Goal: Information Seeking & Learning: Learn about a topic

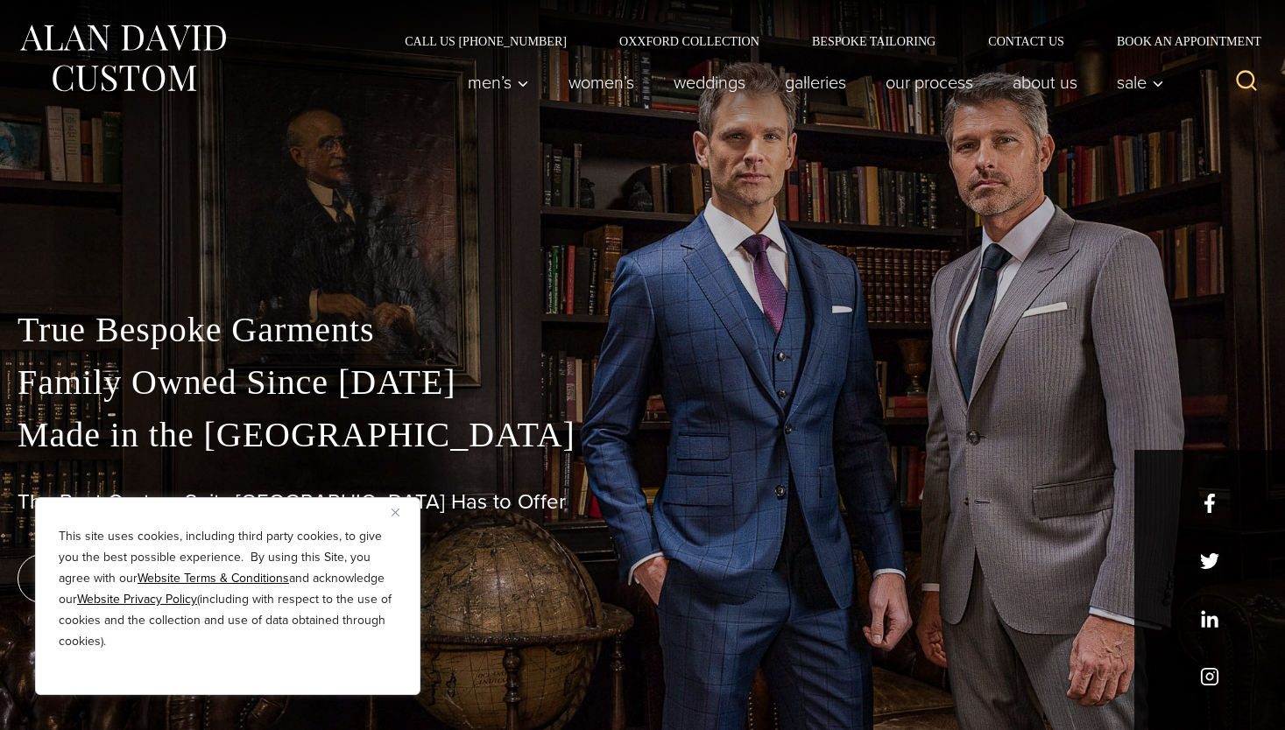
click at [392, 509] on img "Close" at bounding box center [395, 513] width 8 height 8
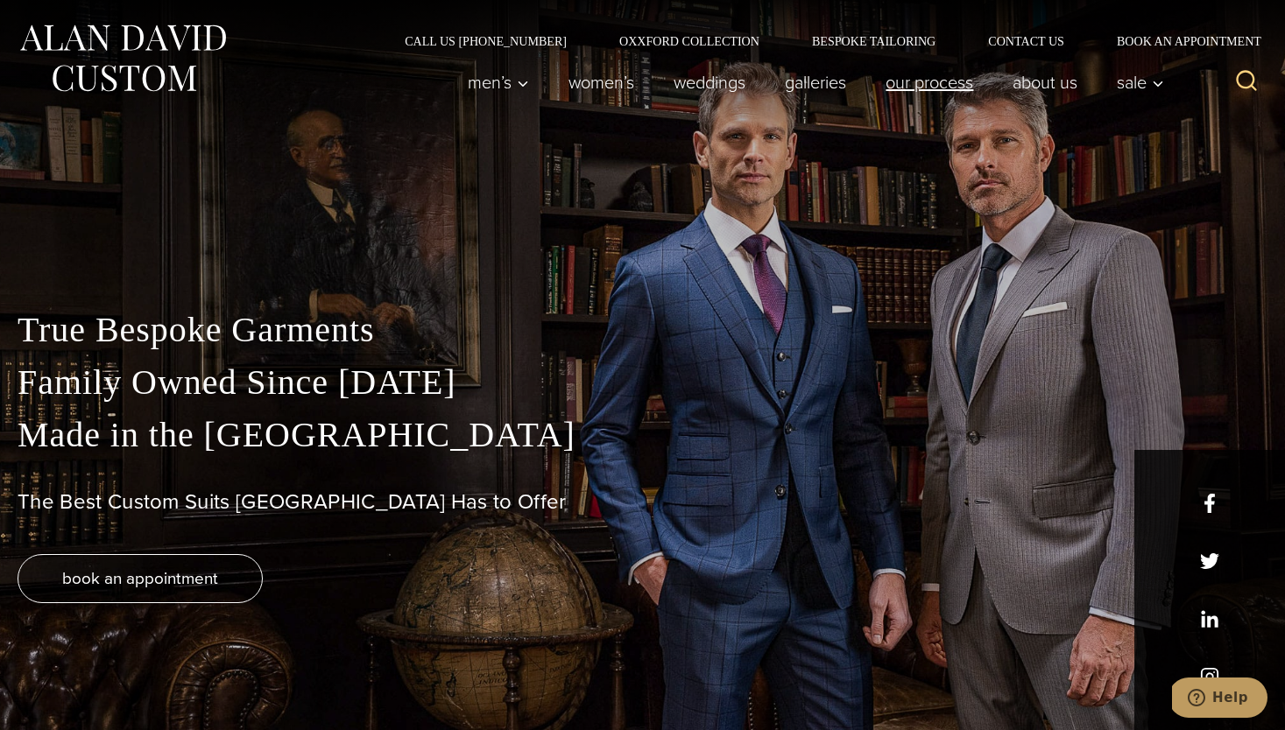
click at [926, 86] on link "Our Process" at bounding box center [929, 82] width 127 height 35
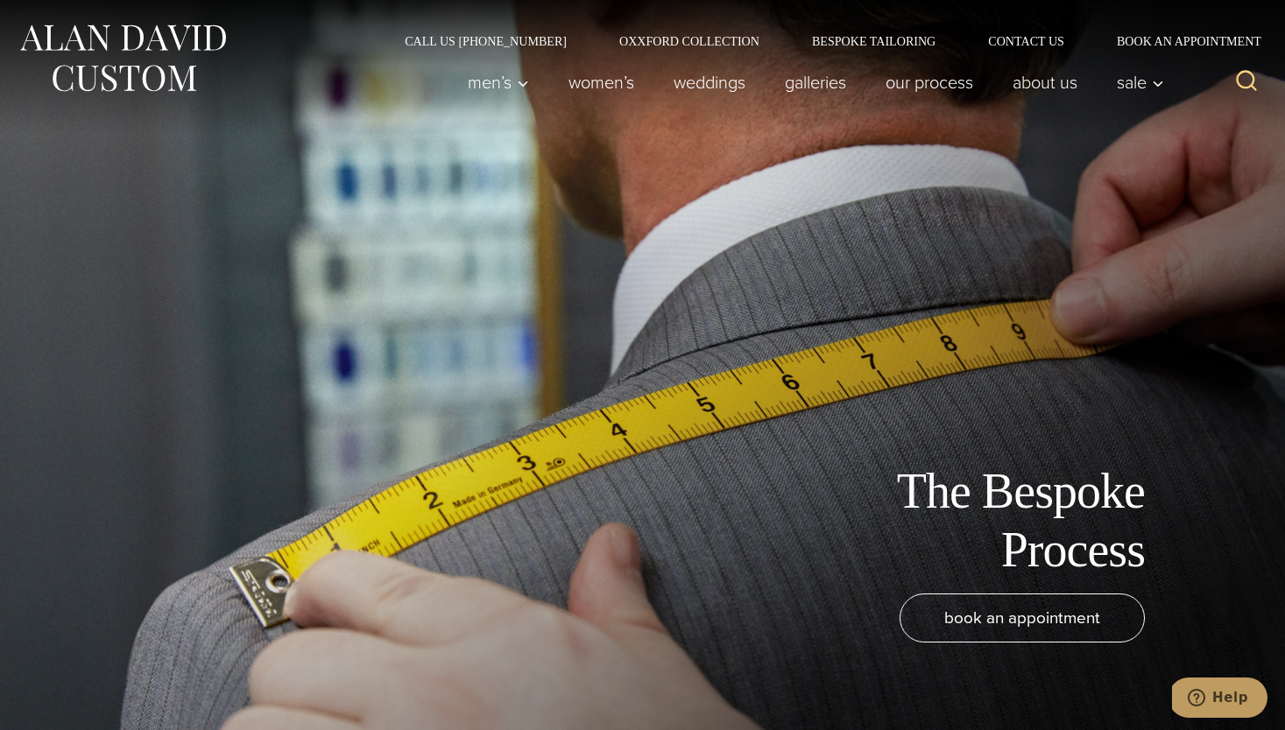
click at [750, 50] on div "Men’s Custom Suits Custom Tuxedos Custom Sports Coats Custom Trousers Custom Ve…" at bounding box center [810, 82] width 725 height 70
click at [740, 42] on link "Oxxford Collection" at bounding box center [689, 41] width 193 height 12
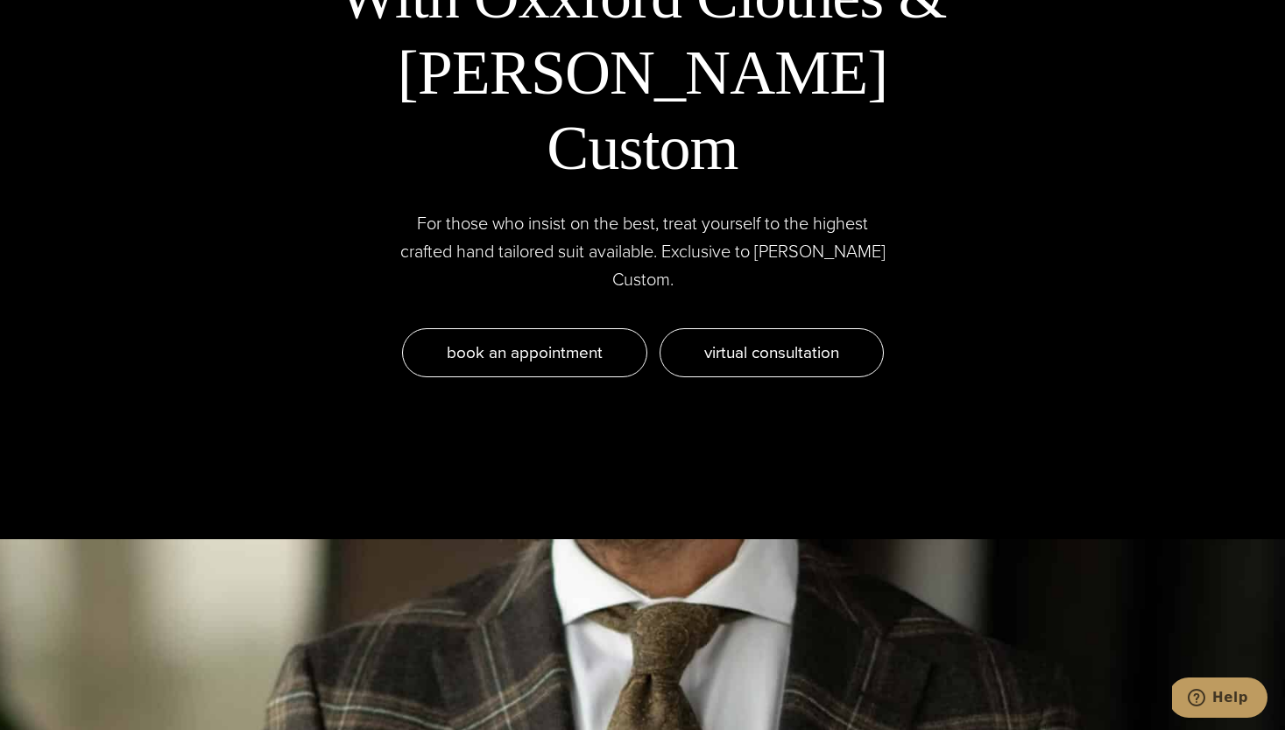
scroll to position [5698, 0]
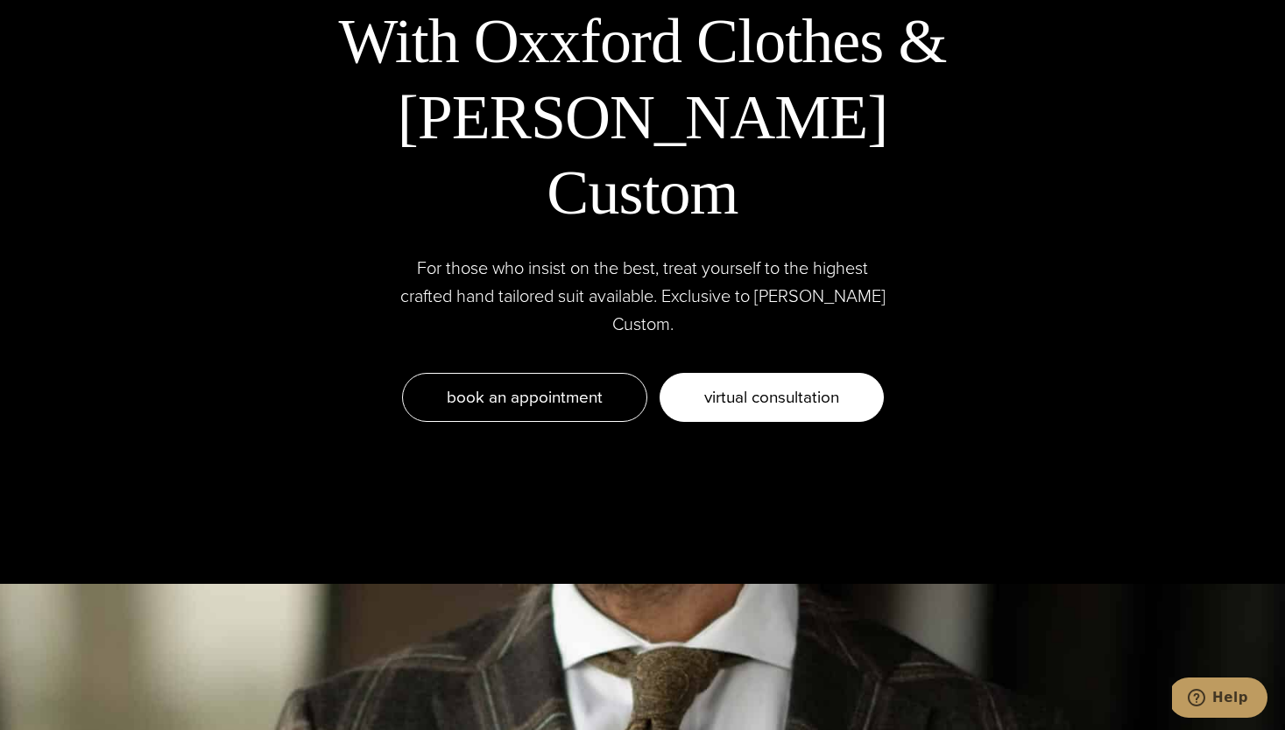
click at [787, 384] on span "Virtual consultation" at bounding box center [771, 396] width 135 height 25
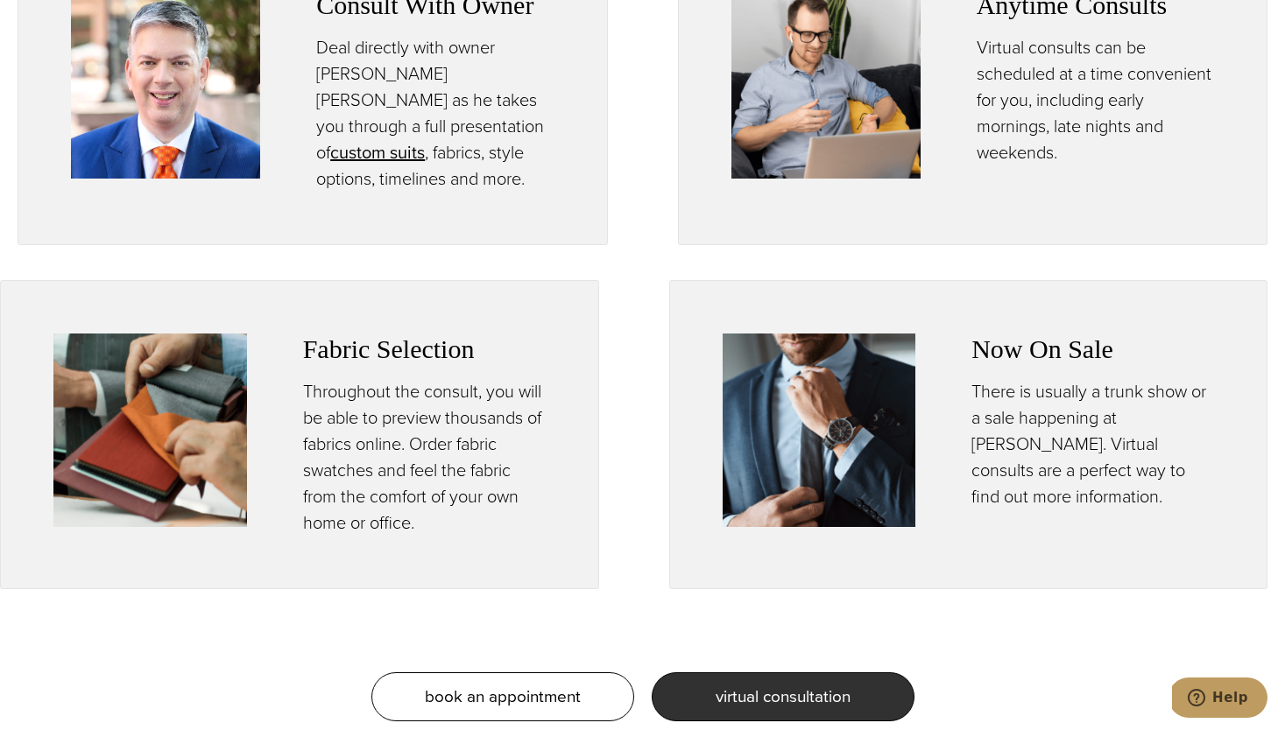
scroll to position [1033, 0]
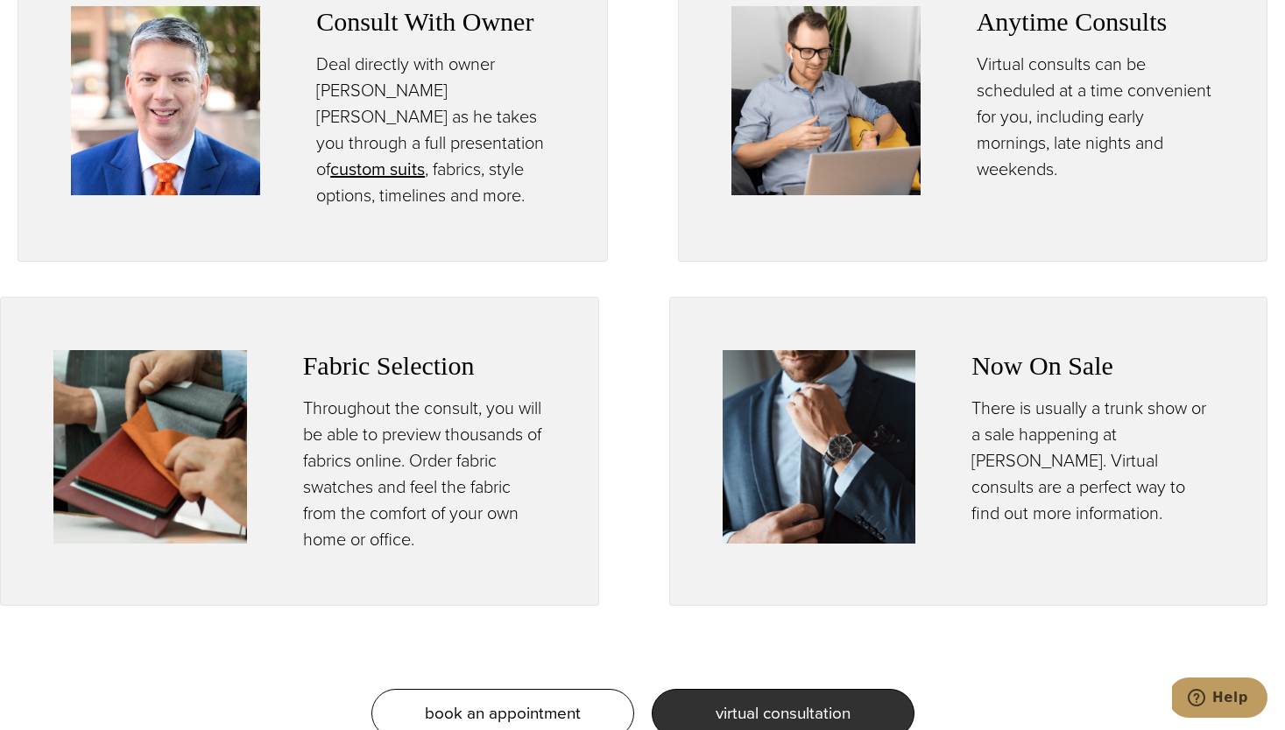
click at [786, 402] on img at bounding box center [819, 447] width 194 height 194
click at [1074, 395] on p "There is usually a trunk show or a sale happening at Alan David. Virtual consul…" at bounding box center [1092, 460] width 243 height 131
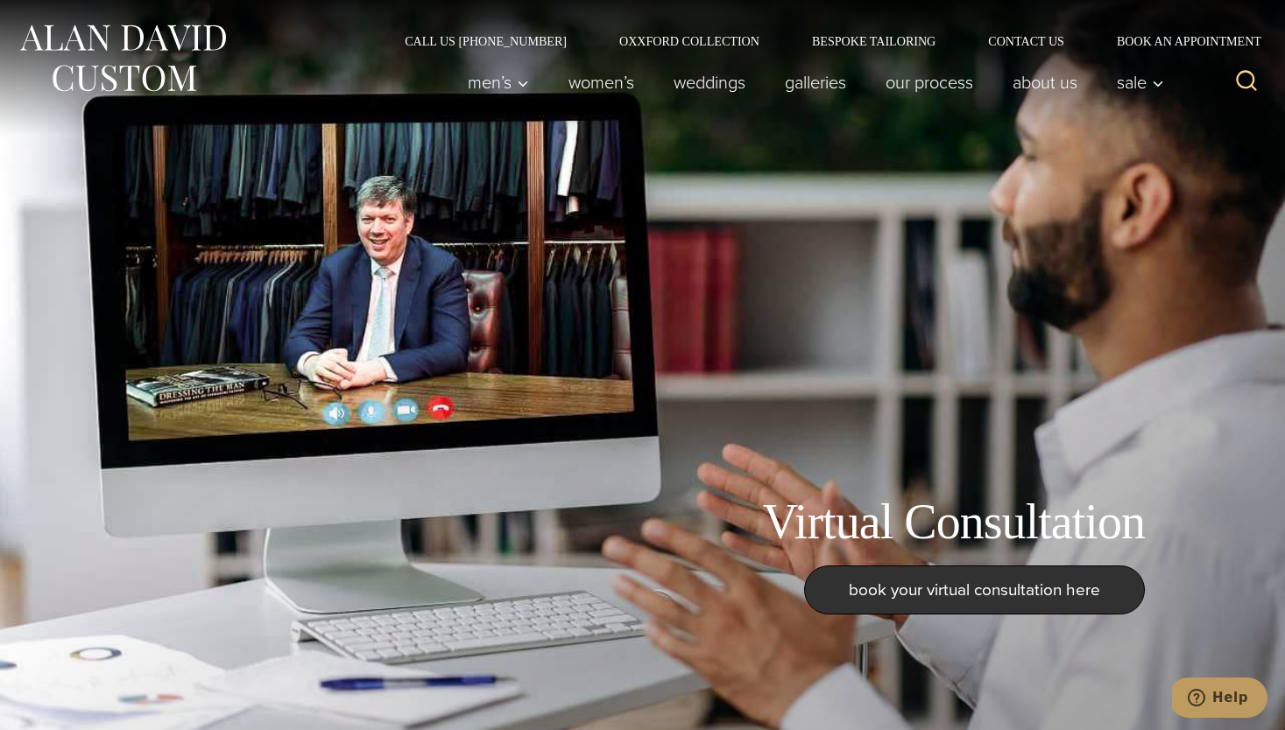
scroll to position [0, 0]
click at [865, 39] on link "Bespoke Tailoring" at bounding box center [873, 41] width 176 height 12
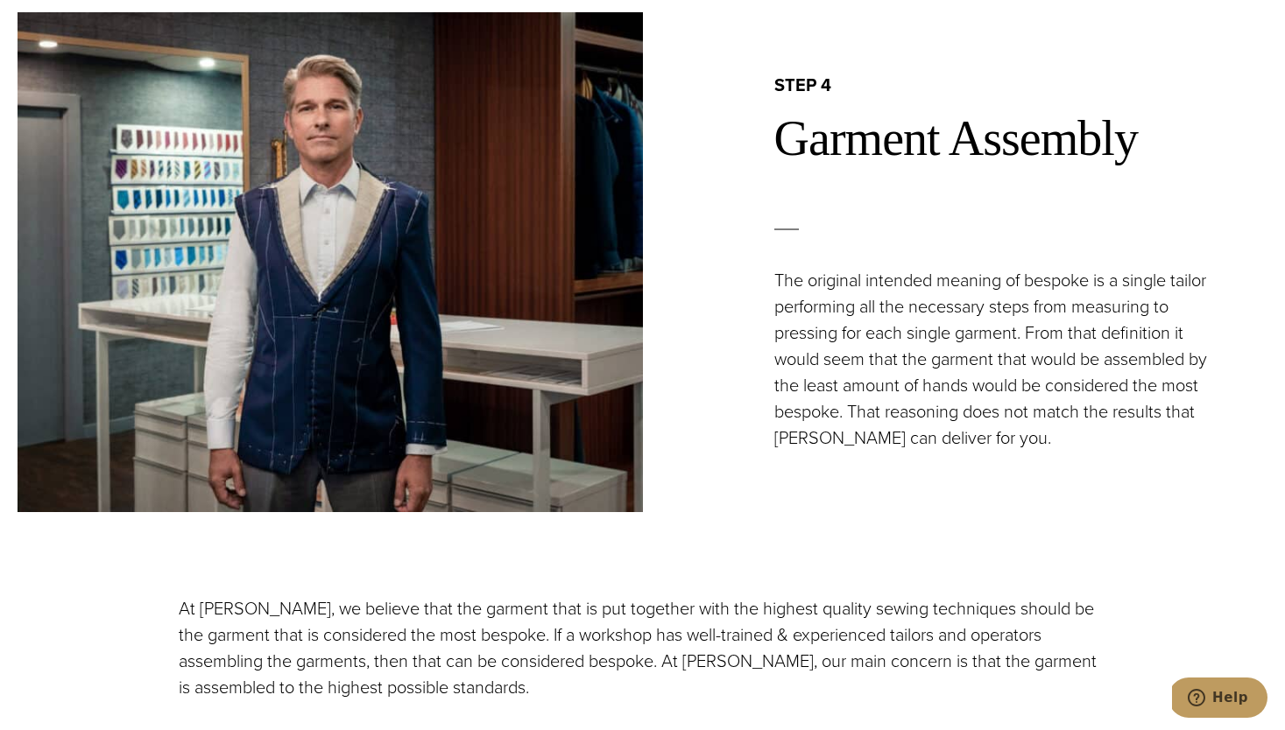
scroll to position [3750, 0]
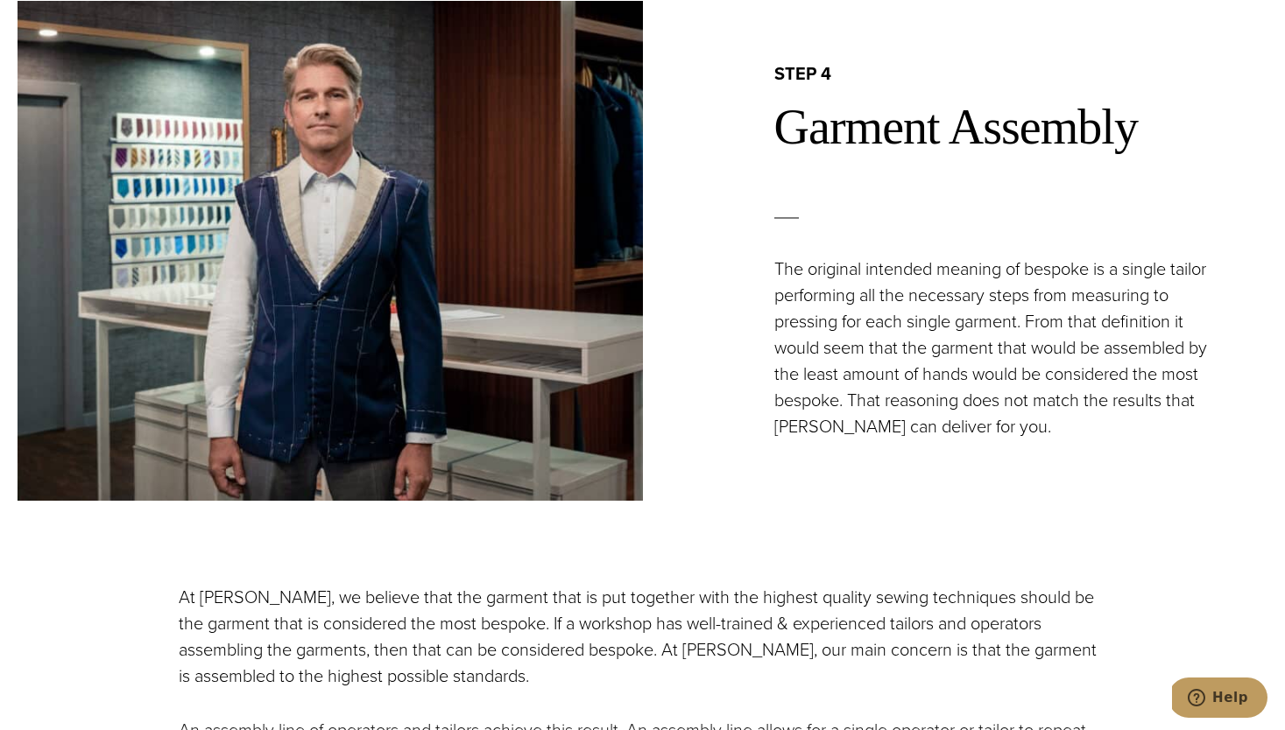
click at [821, 460] on div "step 4 Garment Assembly The original intended meaning of bespoke is a single ta…" at bounding box center [955, 251] width 625 height 500
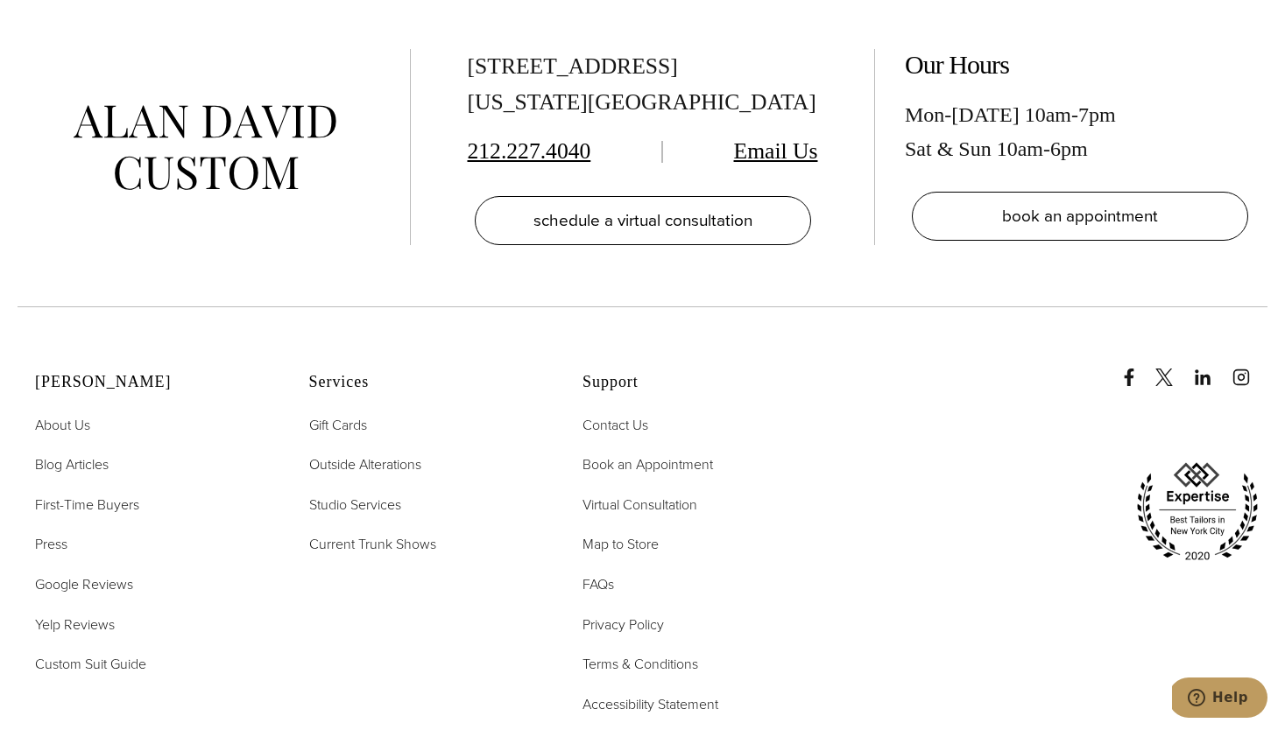
scroll to position [7555, 0]
click at [113, 494] on span "First-Time Buyers" at bounding box center [87, 504] width 104 height 20
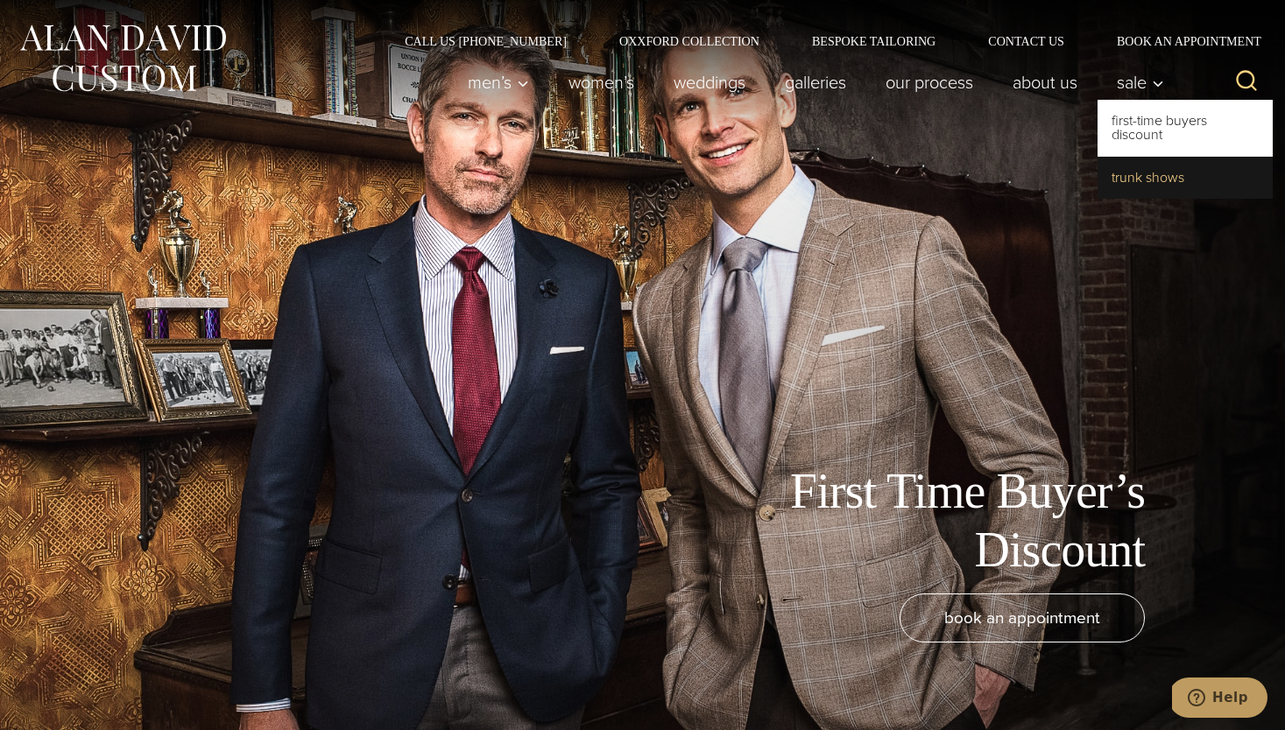
click at [1143, 172] on link "Trunk Shows" at bounding box center [1184, 178] width 175 height 42
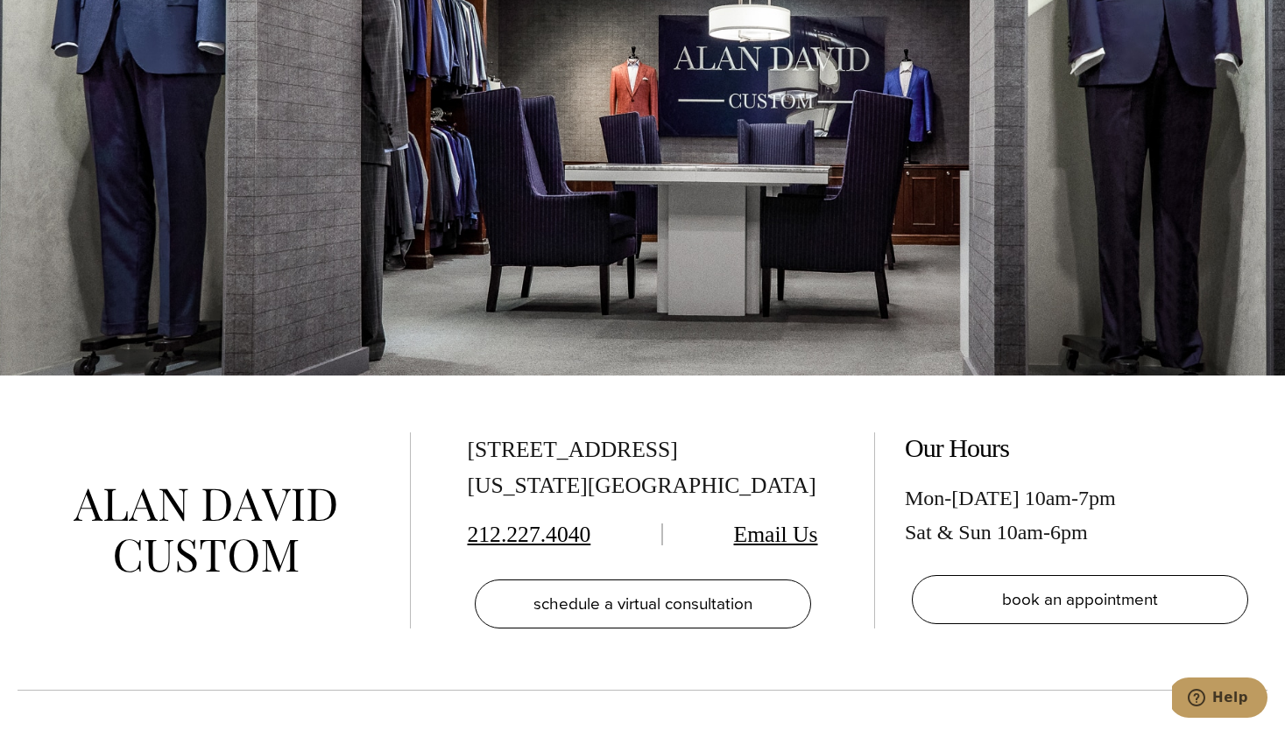
scroll to position [6515, 0]
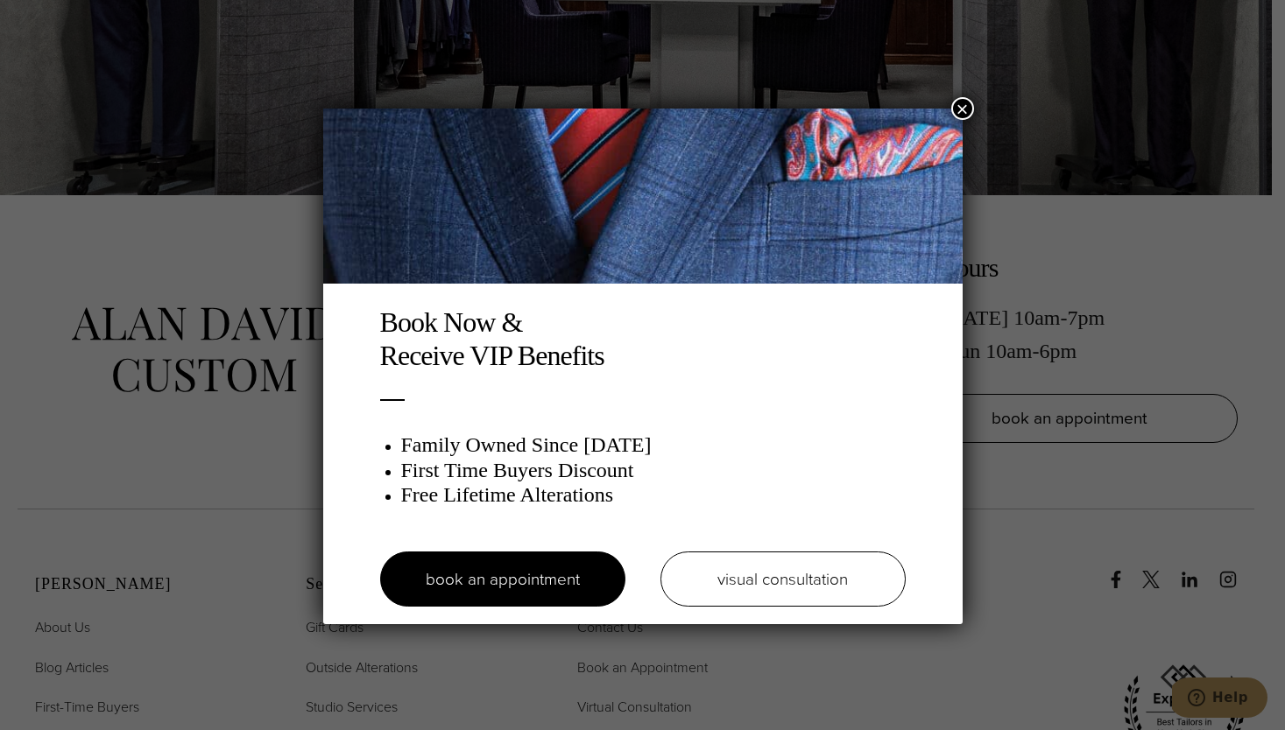
click at [962, 116] on button "×" at bounding box center [962, 108] width 23 height 23
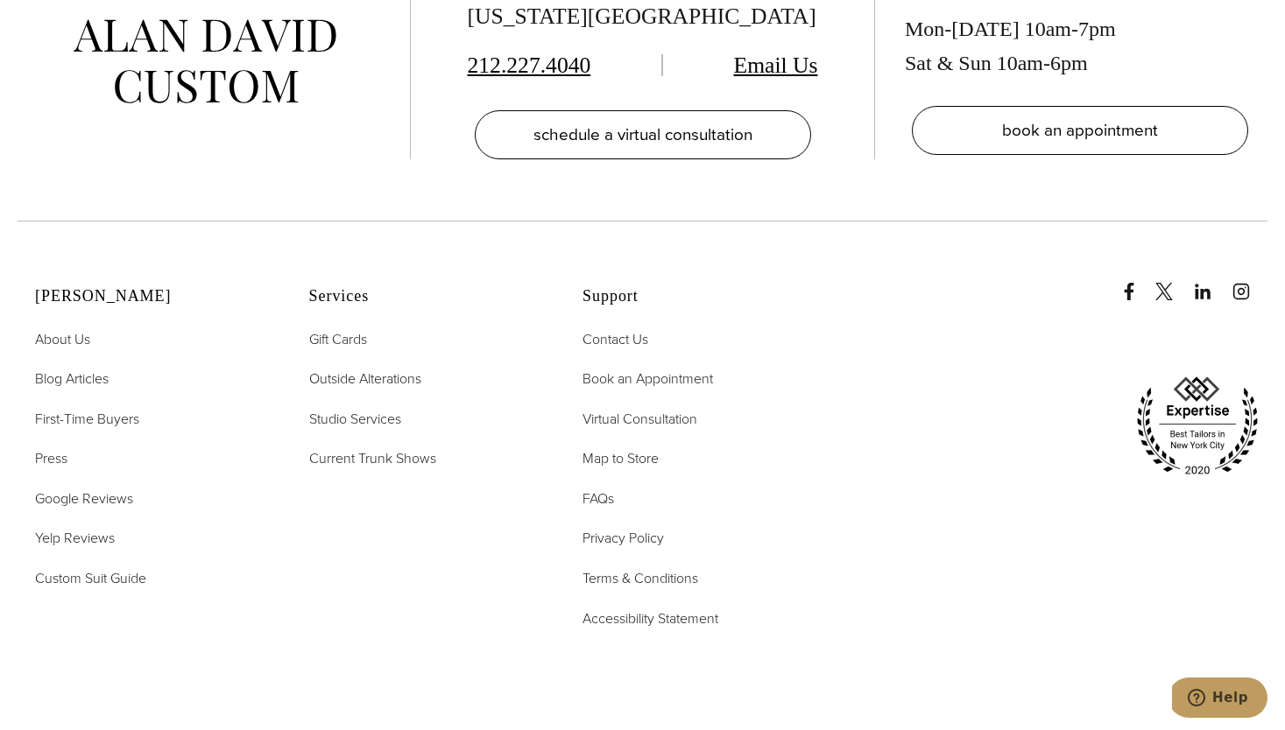
scroll to position [6830, 0]
